Goal: Check status: Check status

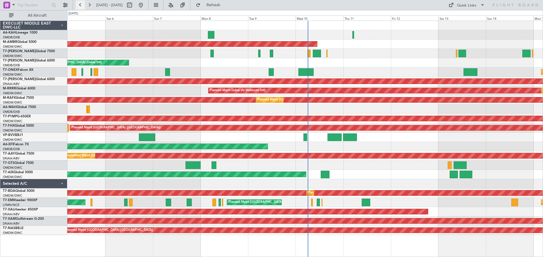
click at [79, 6] on button at bounding box center [80, 5] width 9 height 9
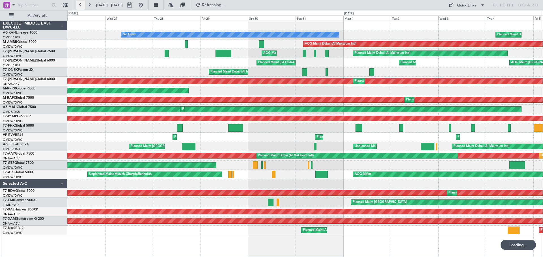
click at [79, 5] on button at bounding box center [80, 5] width 9 height 9
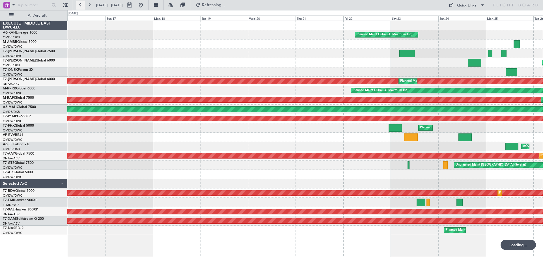
click at [79, 5] on button at bounding box center [80, 5] width 9 height 9
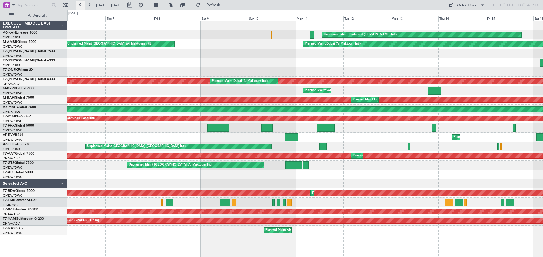
click at [79, 5] on button at bounding box center [80, 5] width 9 height 9
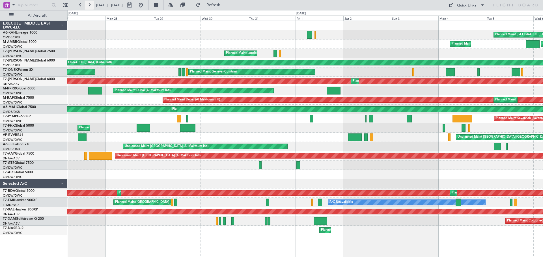
click at [88, 4] on button at bounding box center [89, 5] width 9 height 9
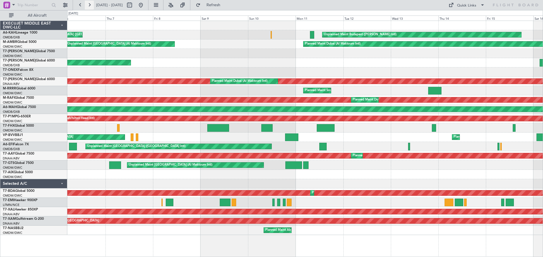
click at [88, 4] on button at bounding box center [89, 5] width 9 height 9
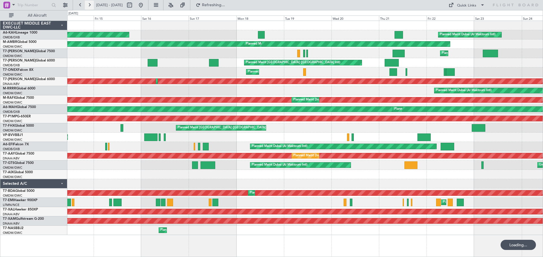
click at [88, 4] on button at bounding box center [89, 5] width 9 height 9
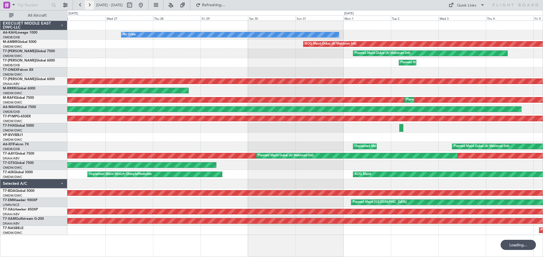
click at [88, 4] on button at bounding box center [89, 5] width 9 height 9
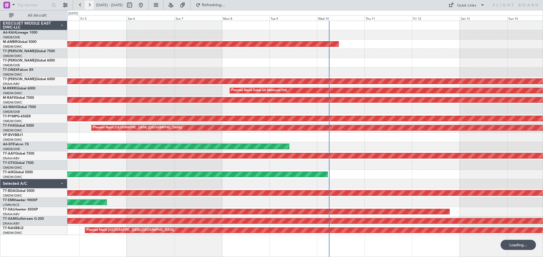
click at [88, 4] on button at bounding box center [89, 5] width 9 height 9
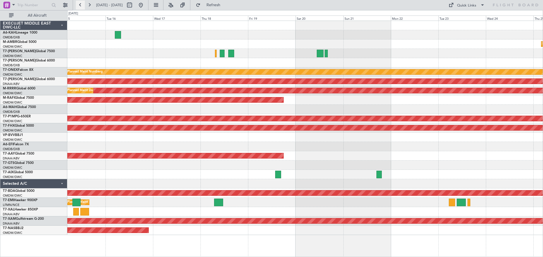
click at [81, 4] on button at bounding box center [80, 5] width 9 height 9
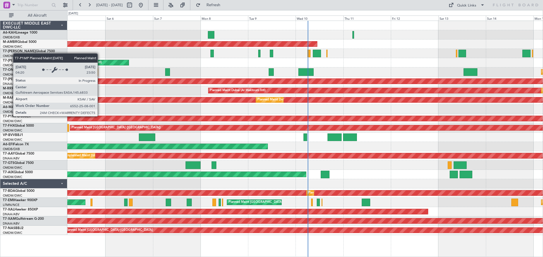
click at [100, 116] on div "Planned Maint Savannah (Savannah/hilton Head Intl)" at bounding box center [305, 118] width 1425 height 5
